Goal: Understand process/instructions

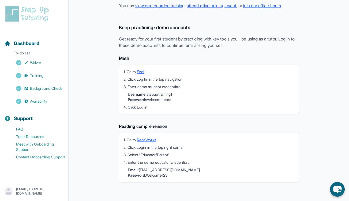
scroll to position [136, 0]
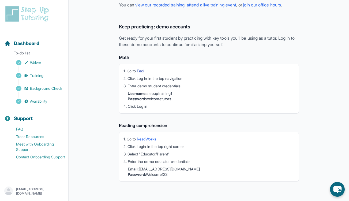
click at [144, 72] on link "Eedi" at bounding box center [140, 71] width 7 height 5
drag, startPoint x: 149, startPoint y: 94, endPoint x: 182, endPoint y: 94, distance: 33.2
click at [183, 94] on li "Username: stepuptraining1 Password: welcometutors" at bounding box center [211, 96] width 167 height 11
copy li "stepuptraining1"
drag, startPoint x: 148, startPoint y: 100, endPoint x: 186, endPoint y: 101, distance: 38.1
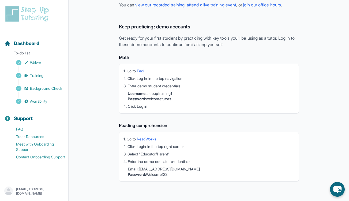
click at [186, 101] on li "Username: stepuptraining1 Password: welcometutors" at bounding box center [211, 96] width 167 height 11
copy li "welcometutors"
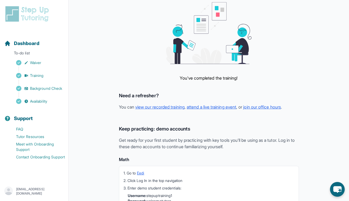
scroll to position [0, 0]
